Goal: Task Accomplishment & Management: Manage account settings

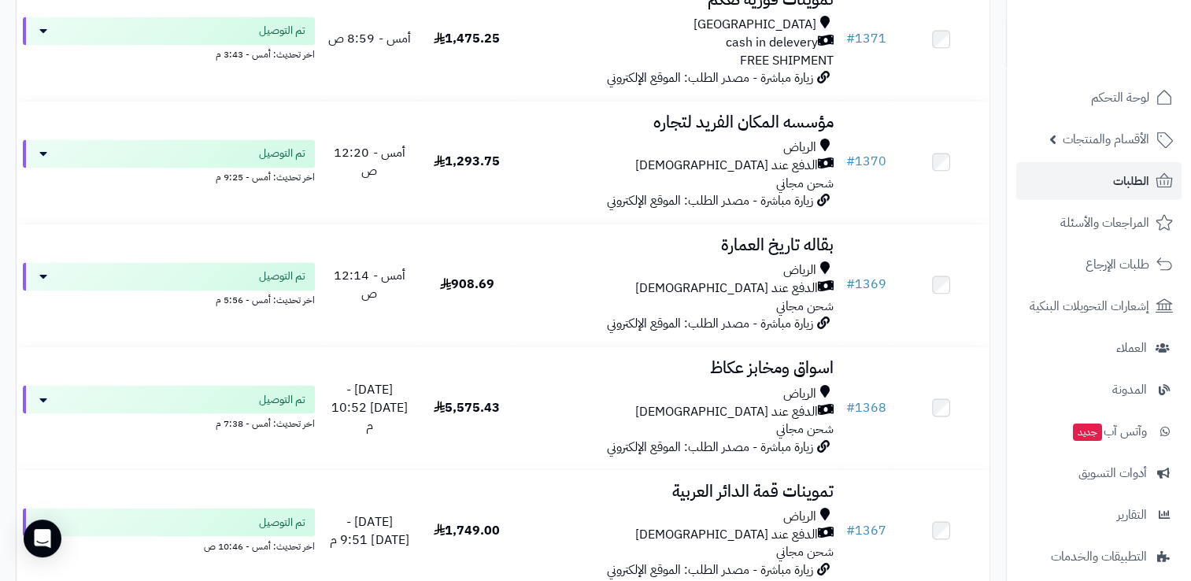
scroll to position [2282, 0]
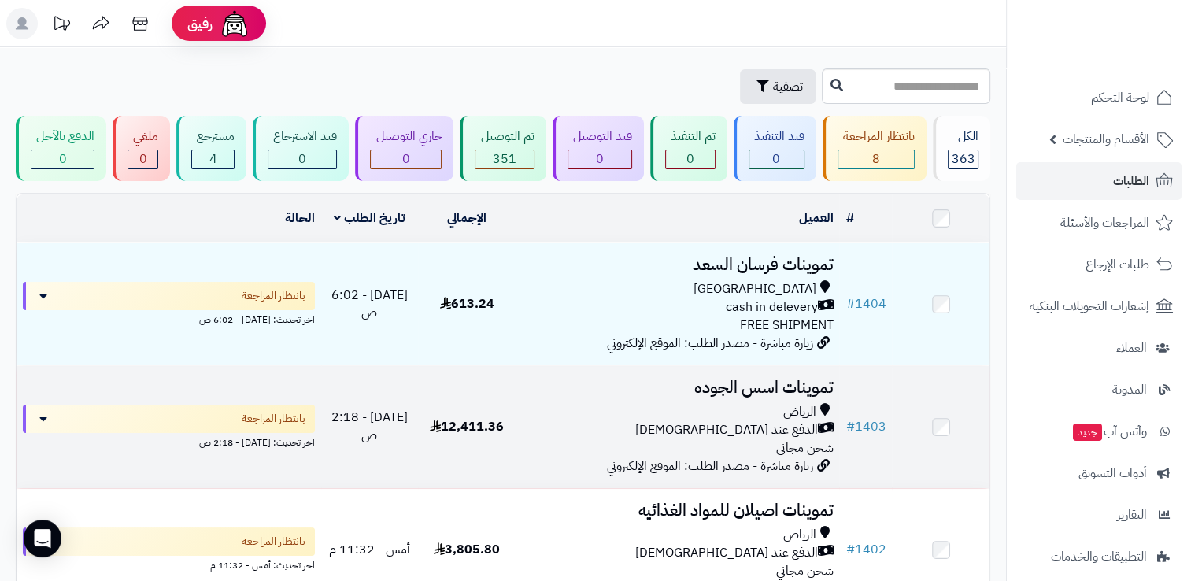
scroll to position [79, 0]
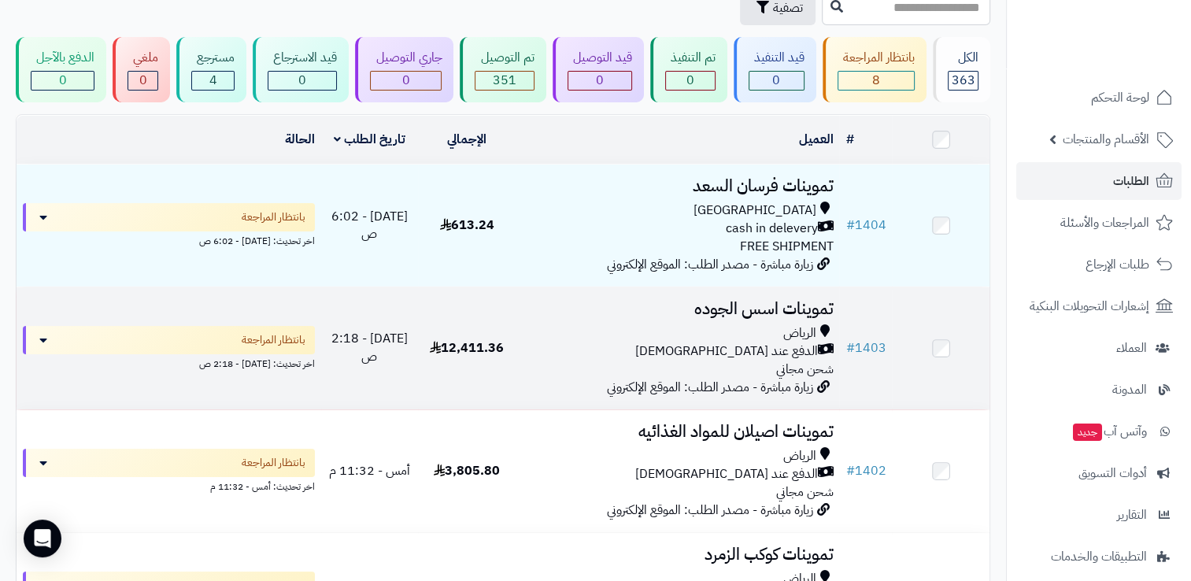
click at [643, 338] on div "الرياض" at bounding box center [678, 333] width 312 height 18
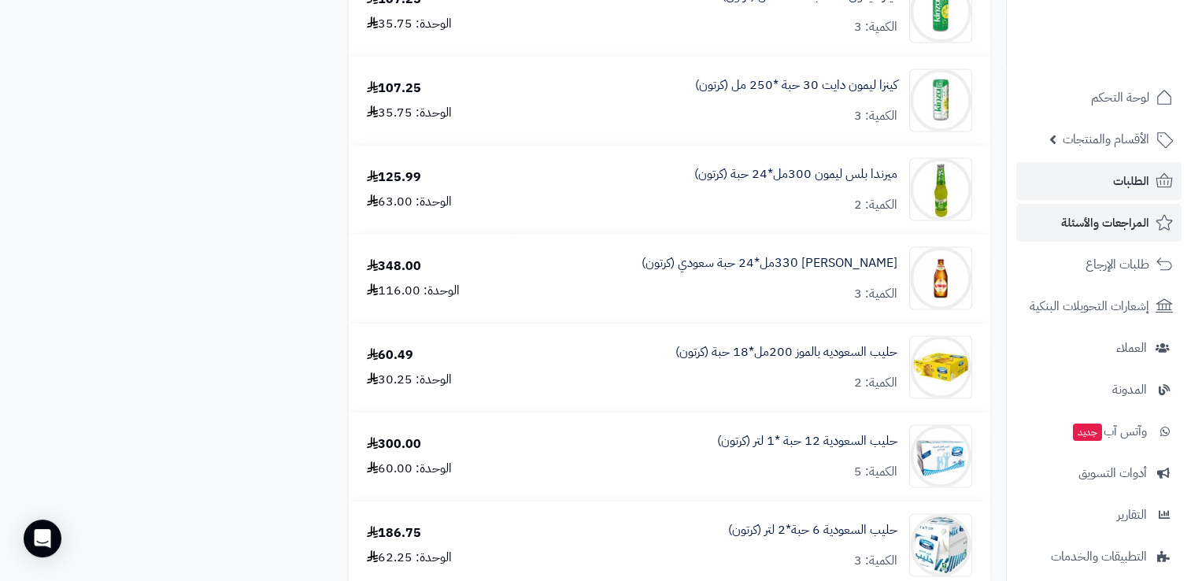
scroll to position [2755, 0]
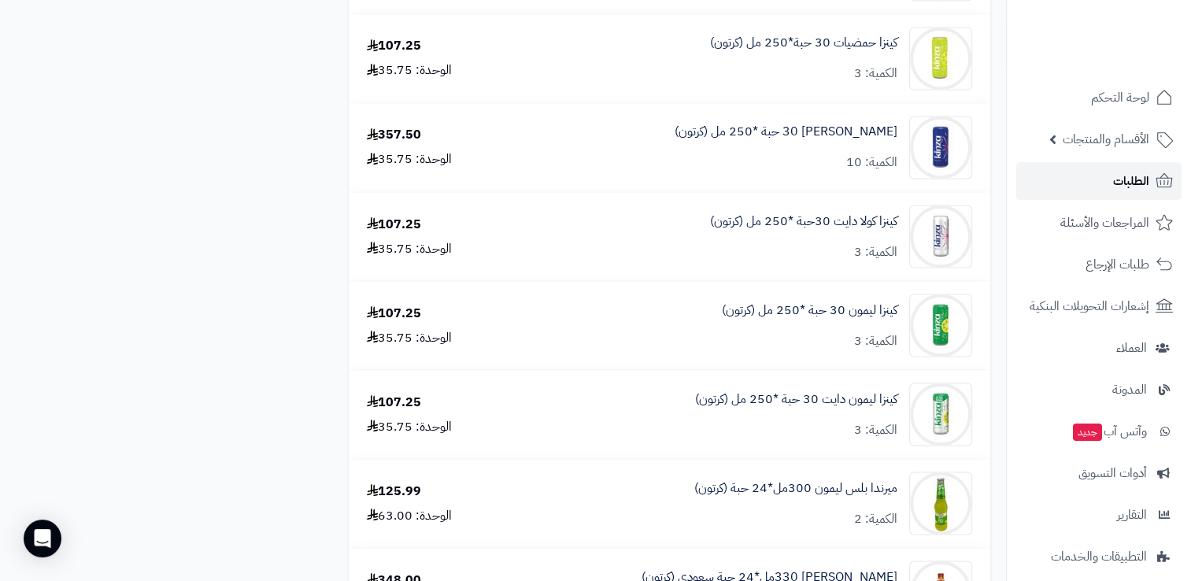
click at [1124, 184] on span "الطلبات" at bounding box center [1131, 181] width 36 height 22
